Goal: Task Accomplishment & Management: Manage account settings

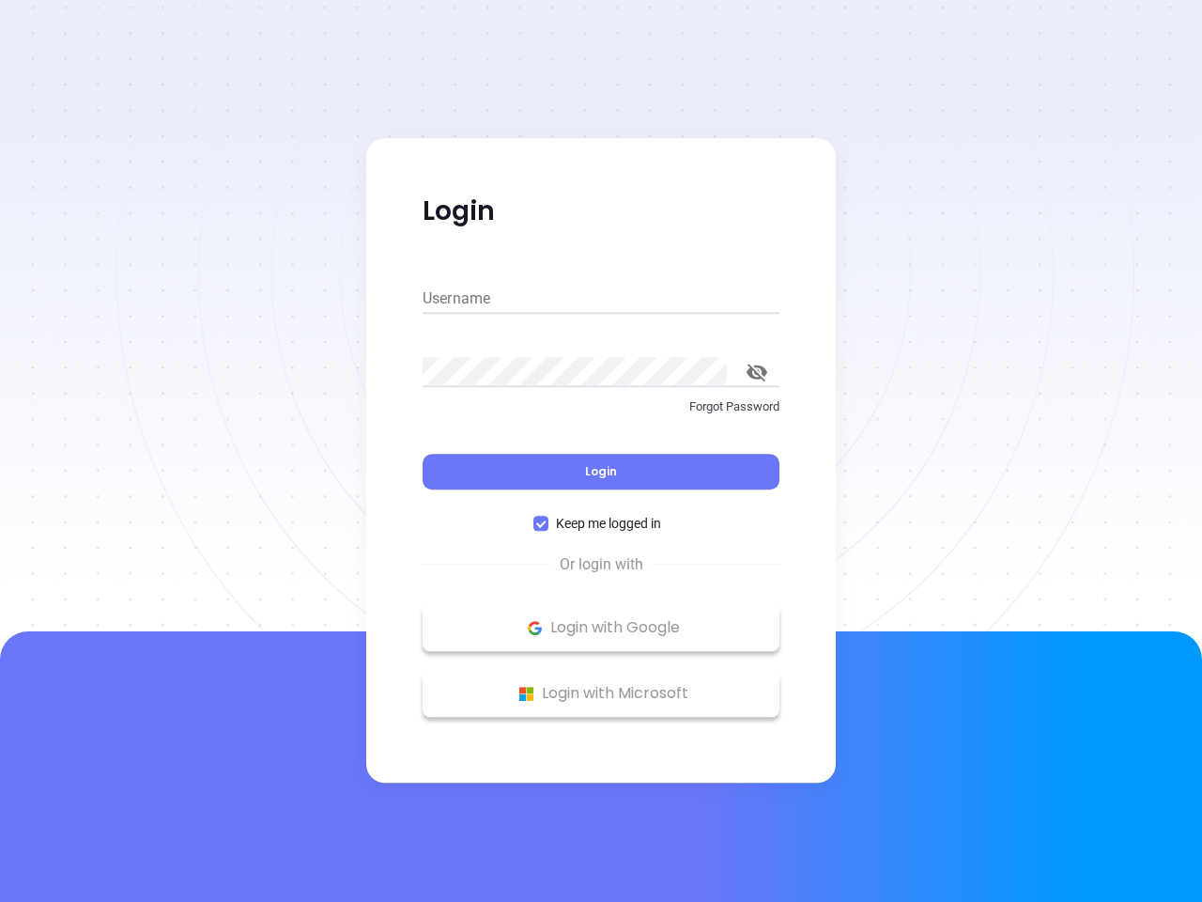
click at [601, 451] on div "Login" at bounding box center [601, 460] width 357 height 58
click at [601, 299] on input "Username" at bounding box center [601, 299] width 357 height 30
click at [757, 372] on icon "toggle password visibility" at bounding box center [757, 373] width 21 height 18
click at [601, 472] on span "Login" at bounding box center [601, 471] width 32 height 16
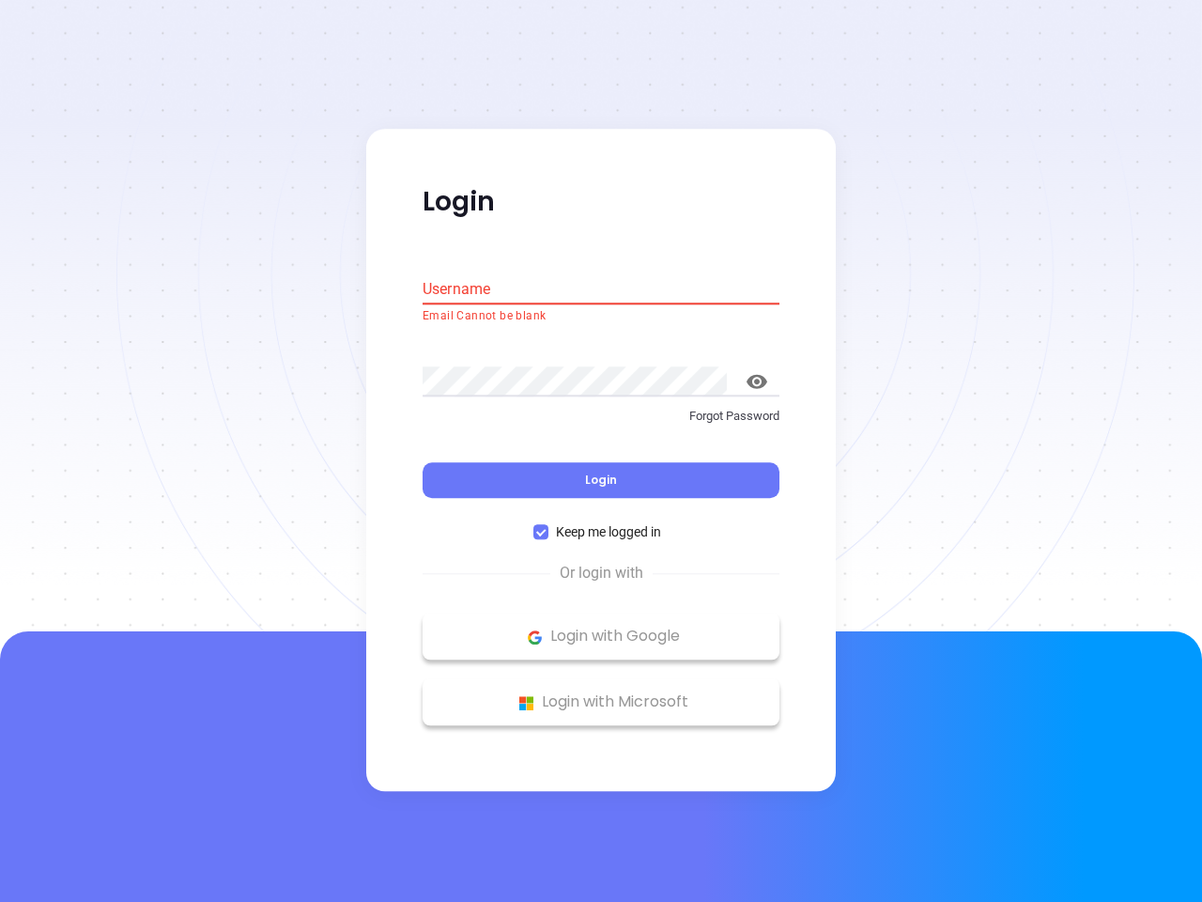
click at [601, 523] on span "Keep me logged in" at bounding box center [609, 532] width 120 height 21
click at [549, 525] on input "Keep me logged in" at bounding box center [541, 532] width 15 height 15
checkbox input "false"
click at [601, 627] on p "Login with Google" at bounding box center [601, 637] width 338 height 28
click at [601, 693] on p "Login with Microsoft" at bounding box center [601, 702] width 338 height 28
